Goal: Information Seeking & Learning: Learn about a topic

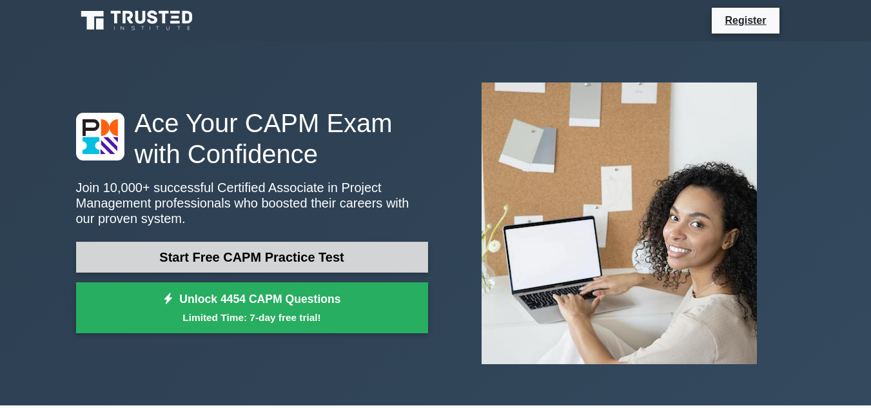
click at [233, 253] on link "Start Free CAPM Practice Test" at bounding box center [252, 257] width 352 height 31
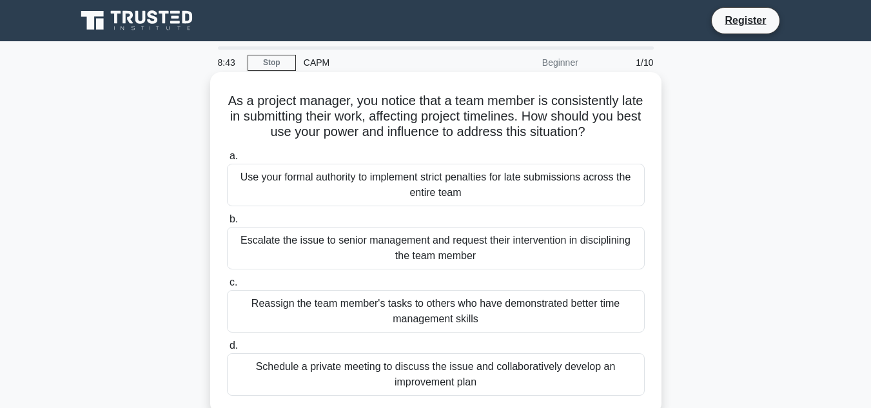
click at [333, 300] on div "Reassign the team member's tasks to others who have demonstrated better time ma…" at bounding box center [436, 311] width 418 height 43
click at [227, 287] on input "c. Reassign the team member's tasks to others who have demonstrated better time…" at bounding box center [227, 282] width 0 height 8
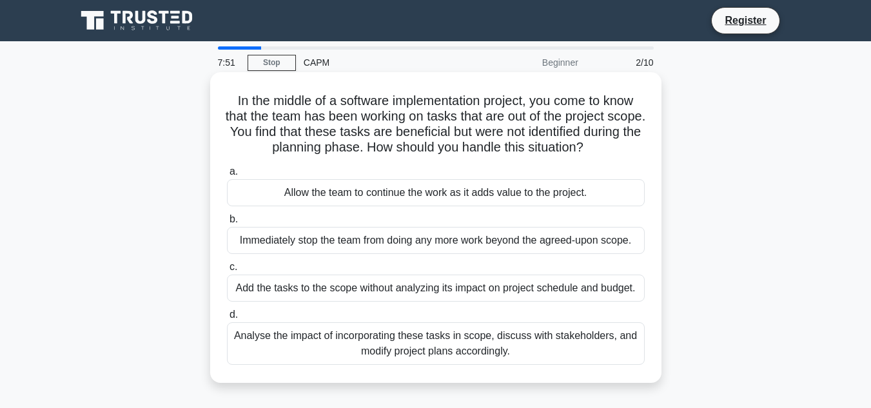
click at [545, 237] on div "Immediately stop the team from doing any more work beyond the agreed-upon scope." at bounding box center [436, 240] width 418 height 27
click at [227, 224] on input "b. Immediately stop the team from doing any more work beyond the agreed-upon sc…" at bounding box center [227, 219] width 0 height 8
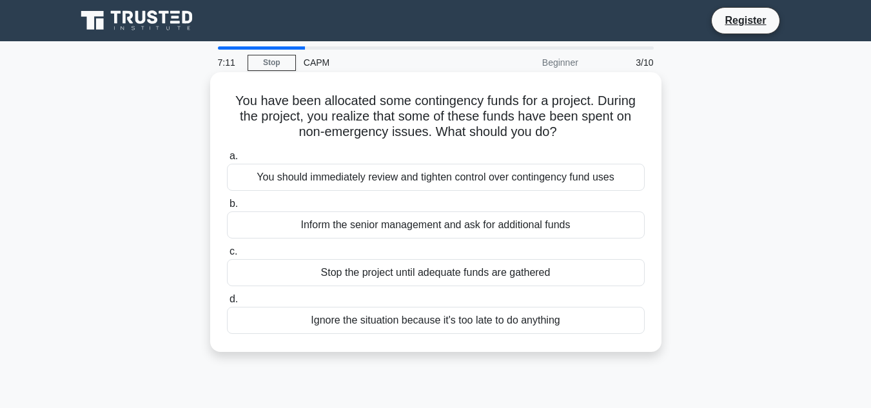
click at [528, 166] on div "You should immediately review and tighten control over contingency fund uses" at bounding box center [436, 177] width 418 height 27
click at [227, 160] on input "a. You should immediately review and tighten control over contingency fund uses" at bounding box center [227, 156] width 0 height 8
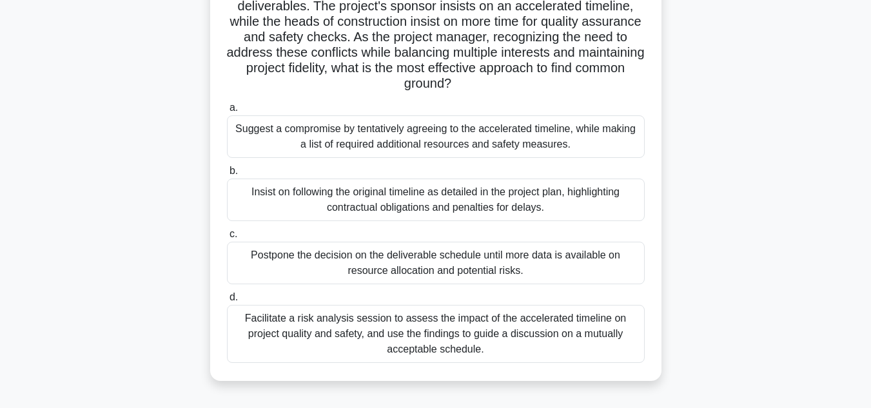
scroll to position [155, 0]
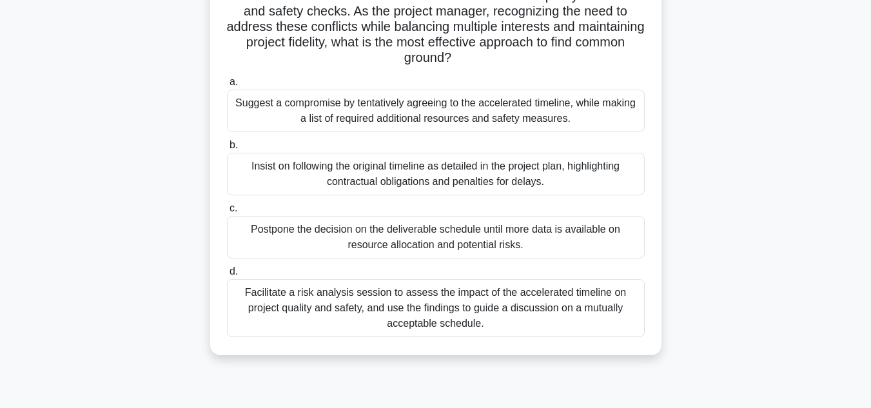
click at [803, 341] on main "5:35 Stop CAPM Beginner 4/10 During a stakeholders' prioritization meeting for …" at bounding box center [435, 214] width 871 height 655
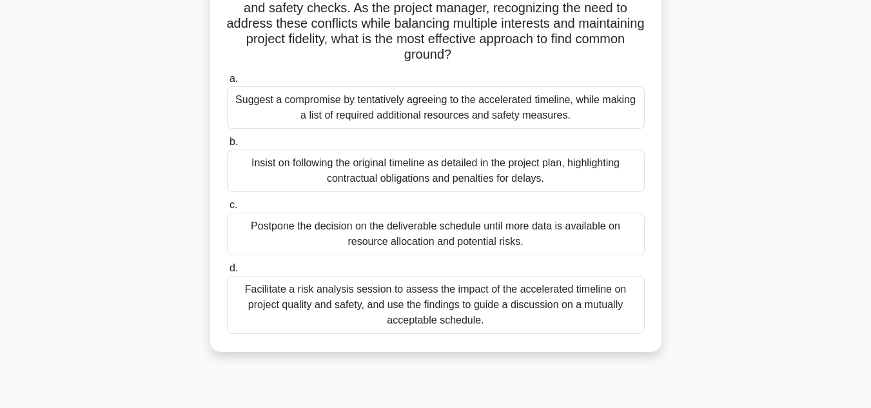
click at [410, 301] on div "Facilitate a risk analysis session to assess the impact of the accelerated time…" at bounding box center [436, 305] width 418 height 58
click at [227, 273] on input "d. Facilitate a risk analysis session to assess the impact of the accelerated t…" at bounding box center [227, 268] width 0 height 8
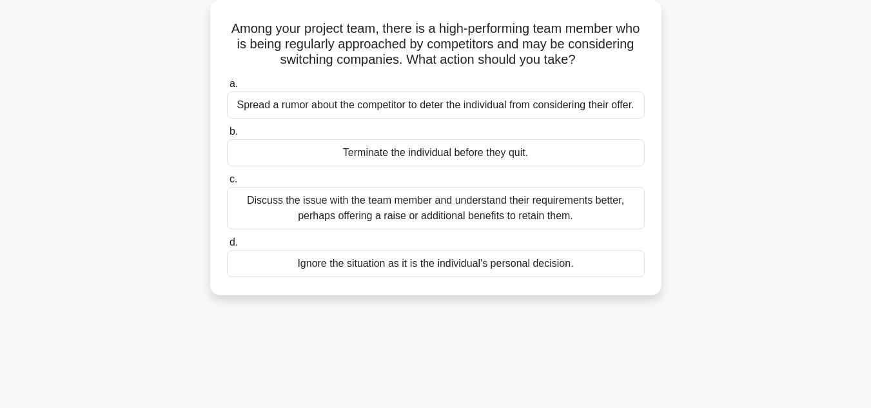
scroll to position [77, 0]
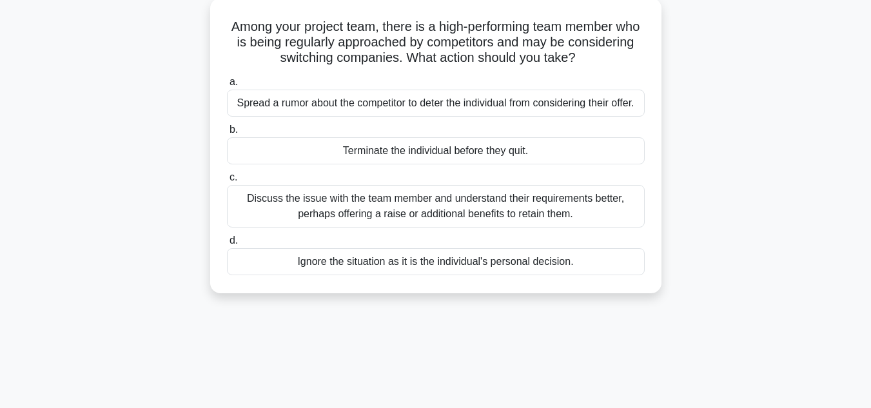
click at [708, 278] on div "Among your project team, there is a high-performing team member who is being re…" at bounding box center [435, 153] width 735 height 311
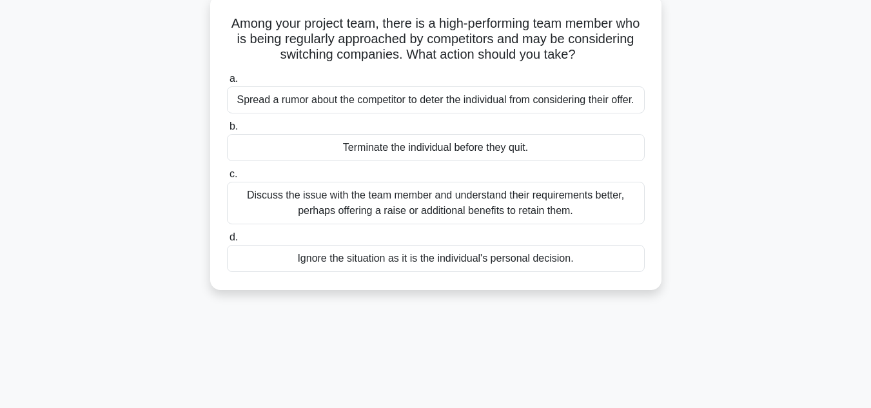
click at [405, 258] on div "Ignore the situation as it is the individual's personal decision." at bounding box center [436, 258] width 418 height 27
click at [227, 242] on input "d. Ignore the situation as it is the individual's personal decision." at bounding box center [227, 237] width 0 height 8
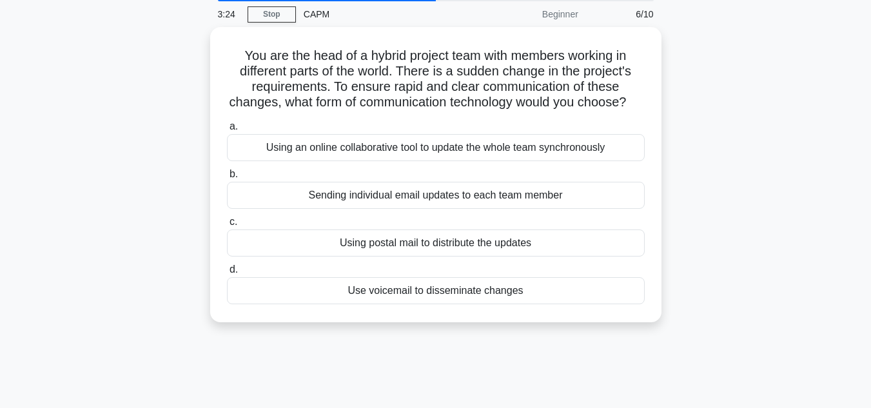
scroll to position [52, 0]
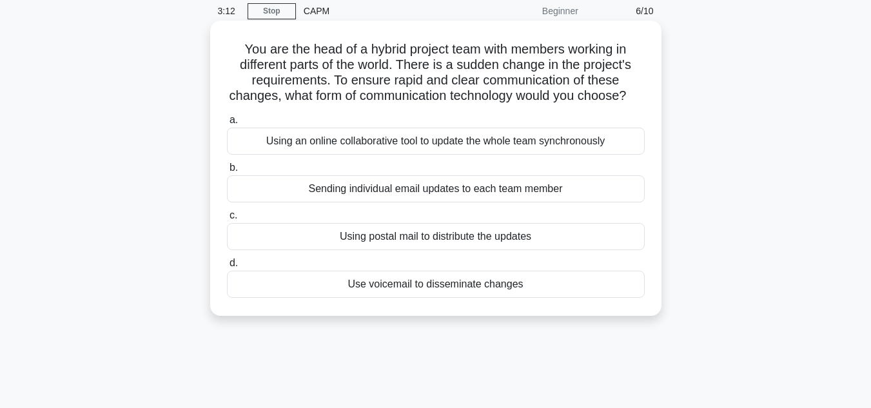
click at [409, 155] on div "Using an online collaborative tool to update the whole team synchronously" at bounding box center [436, 141] width 418 height 27
click at [227, 124] on input "a. Using an online collaborative tool to update the whole team synchronously" at bounding box center [227, 120] width 0 height 8
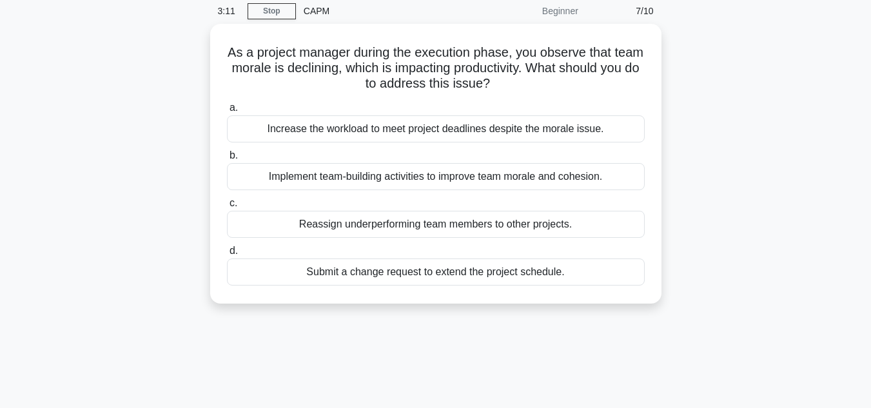
scroll to position [0, 0]
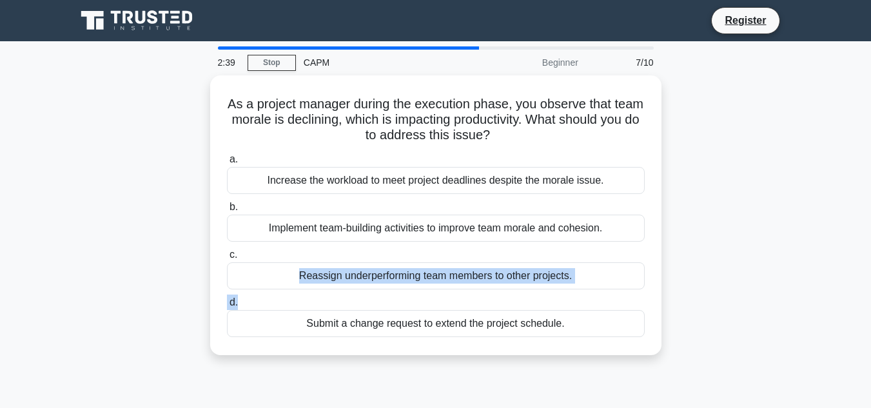
drag, startPoint x: 757, startPoint y: 295, endPoint x: 779, endPoint y: 249, distance: 51.3
click at [779, 249] on div "As a project manager during the execution phase, you observe that team morale i…" at bounding box center [435, 222] width 735 height 295
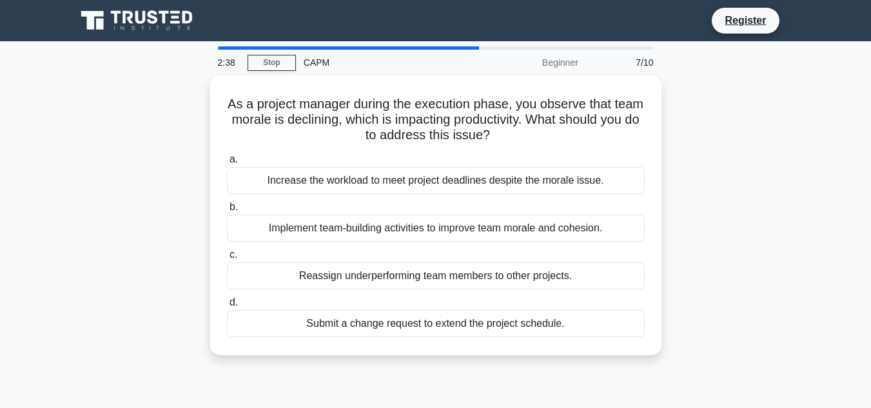
click at [779, 249] on div "As a project manager during the execution phase, you observe that team morale i…" at bounding box center [435, 222] width 735 height 295
click at [783, 267] on div "As a project manager during the execution phase, you observe that team morale i…" at bounding box center [435, 222] width 735 height 295
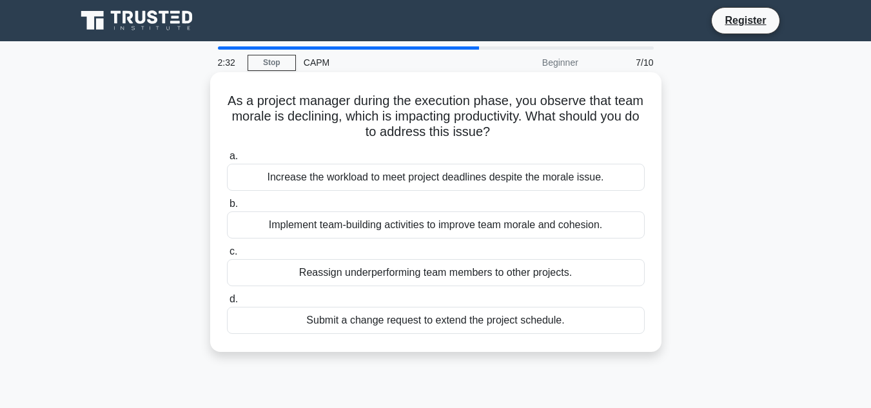
click at [452, 222] on div "Implement team-building activities to improve team morale and cohesion." at bounding box center [436, 224] width 418 height 27
click at [227, 208] on input "b. Implement team-building activities to improve team morale and cohesion." at bounding box center [227, 204] width 0 height 8
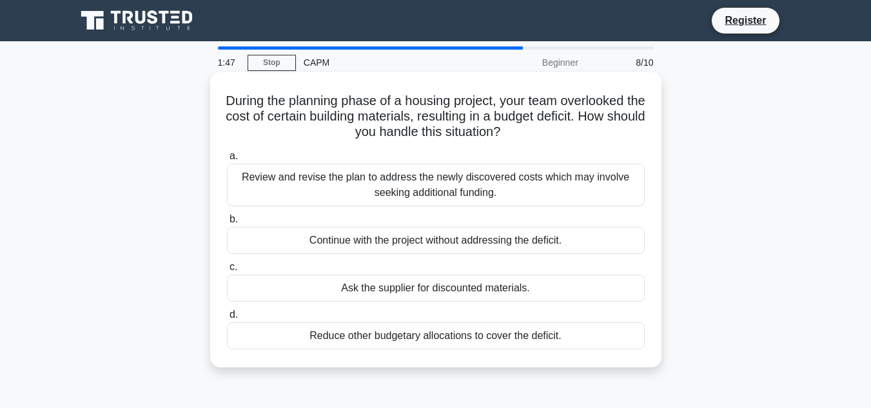
click at [451, 186] on div "Review and revise the plan to address the newly discovered costs which may invo…" at bounding box center [436, 185] width 418 height 43
click at [227, 160] on input "a. Review and revise the plan to address the newly discovered costs which may i…" at bounding box center [227, 156] width 0 height 8
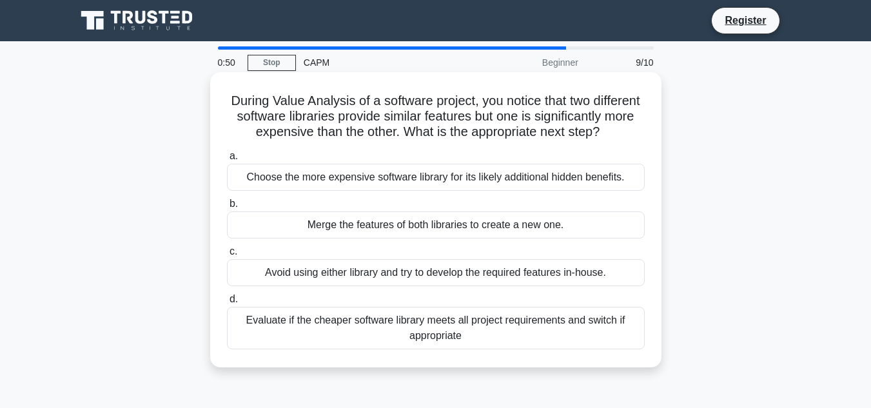
click at [456, 343] on div "Evaluate if the cheaper software library meets all project requirements and swi…" at bounding box center [436, 328] width 418 height 43
click at [227, 304] on input "d. Evaluate if the cheaper software library meets all project requirements and …" at bounding box center [227, 299] width 0 height 8
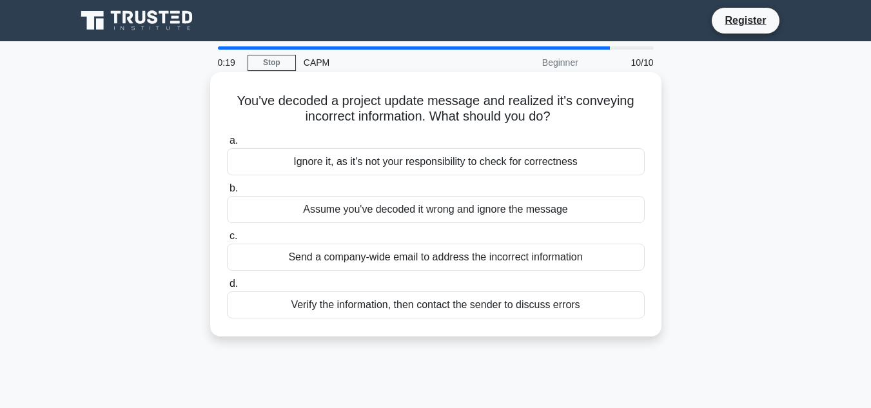
click at [435, 307] on div "Verify the information, then contact the sender to discuss errors" at bounding box center [436, 304] width 418 height 27
click at [227, 288] on input "d. Verify the information, then contact the sender to discuss errors" at bounding box center [227, 284] width 0 height 8
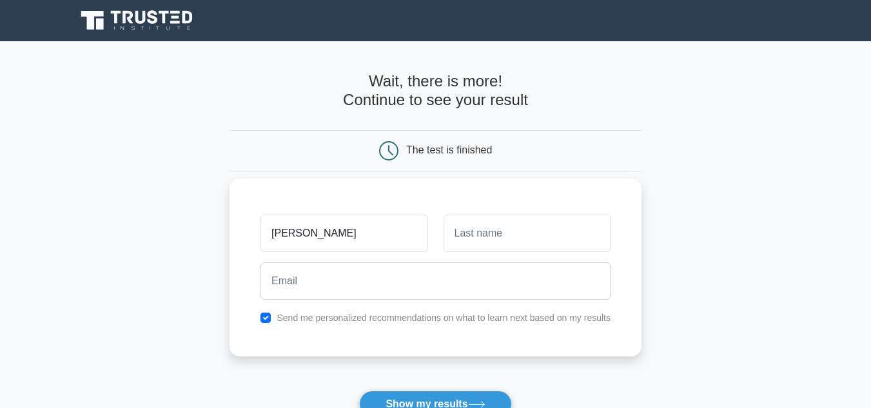
type input "BERNIE"
click at [482, 237] on input "text" at bounding box center [526, 233] width 167 height 37
type input "SANDERS"
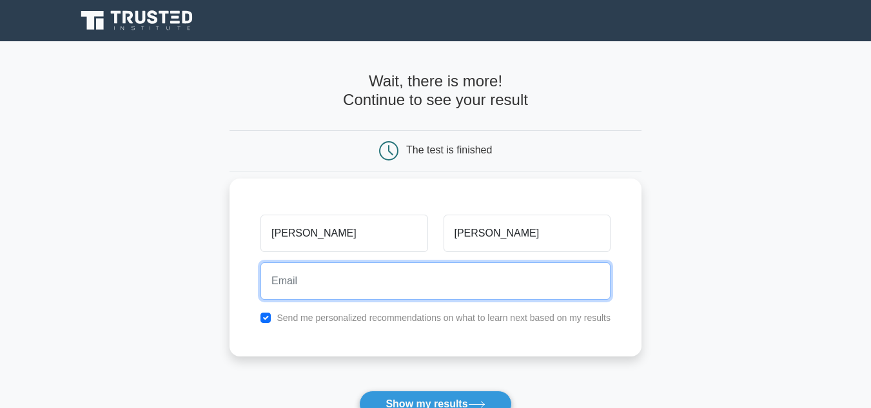
click at [350, 292] on input "email" at bounding box center [435, 280] width 350 height 37
type input "bsanders7007@gmail.com"
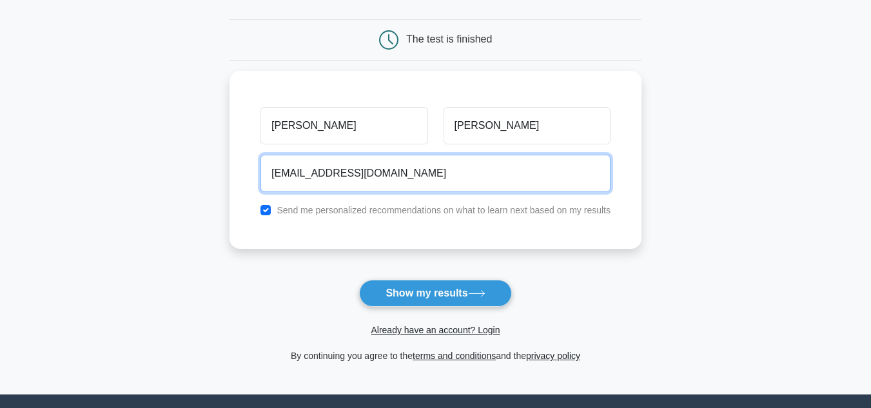
scroll to position [129, 0]
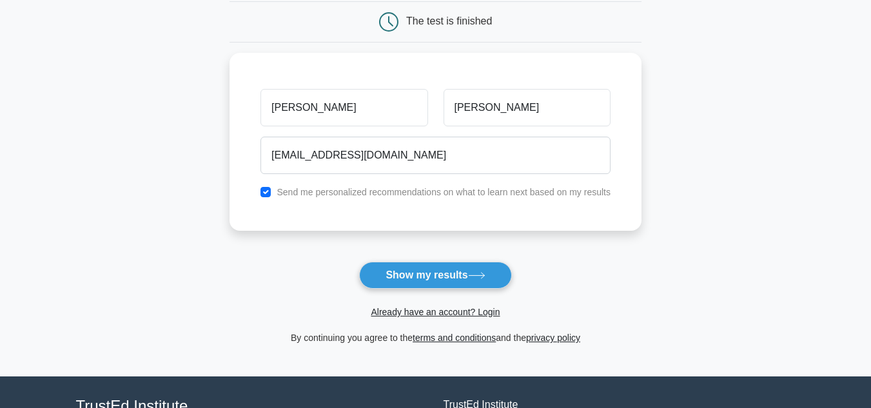
click at [791, 336] on main "Wait, there is more! Continue to see your result The test is finished BERNIE" at bounding box center [435, 144] width 871 height 464
click at [441, 264] on button "Show my results" at bounding box center [435, 275] width 152 height 27
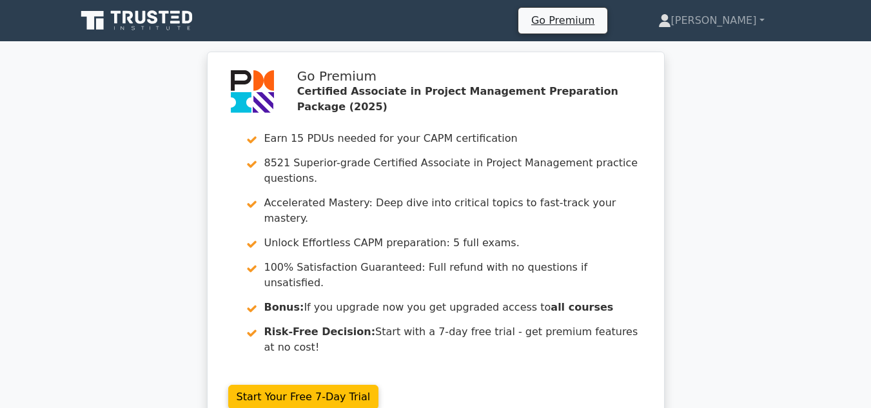
click at [701, 242] on div "Go Premium Certified Associate in Project Management Preparation Package (2025)…" at bounding box center [435, 249] width 871 height 394
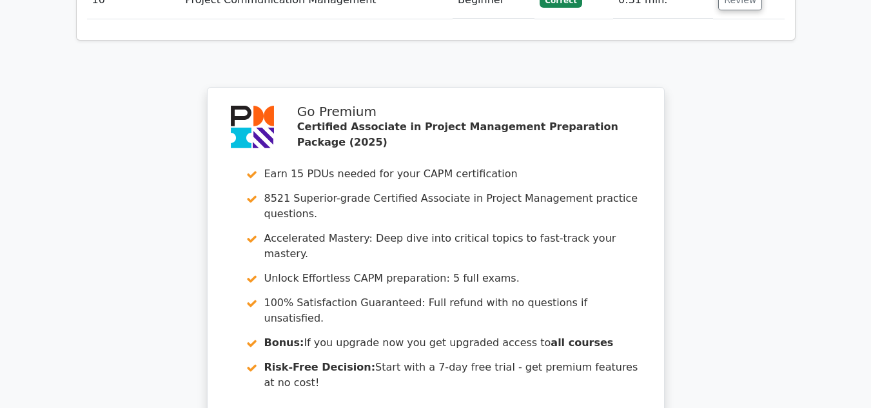
scroll to position [2339, 0]
